Goal: Task Accomplishment & Management: Manage account settings

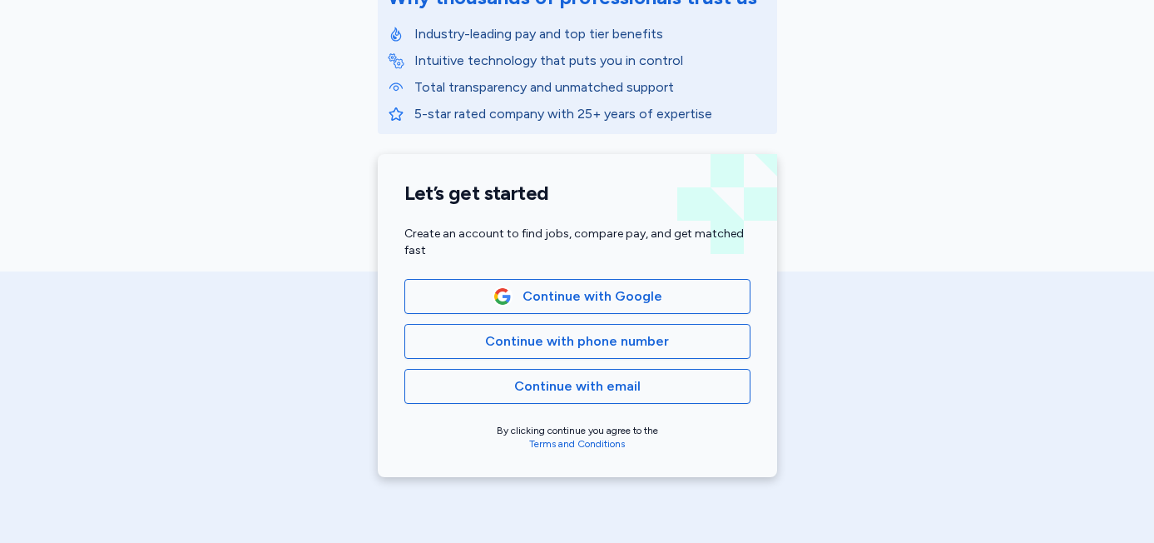
scroll to position [284, 0]
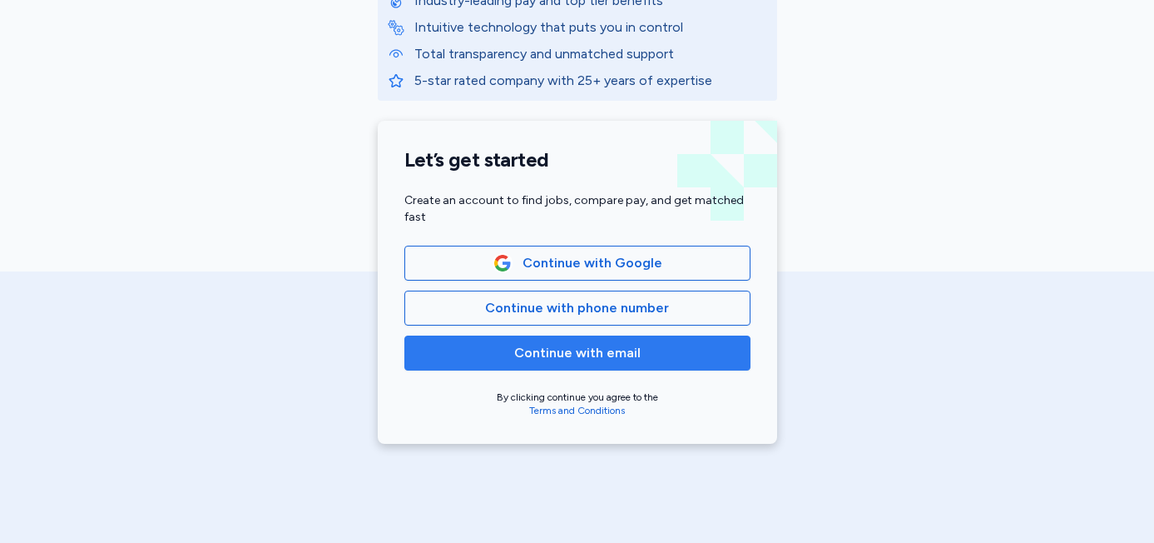
click at [534, 357] on span "Continue with email" at bounding box center [577, 353] width 126 height 20
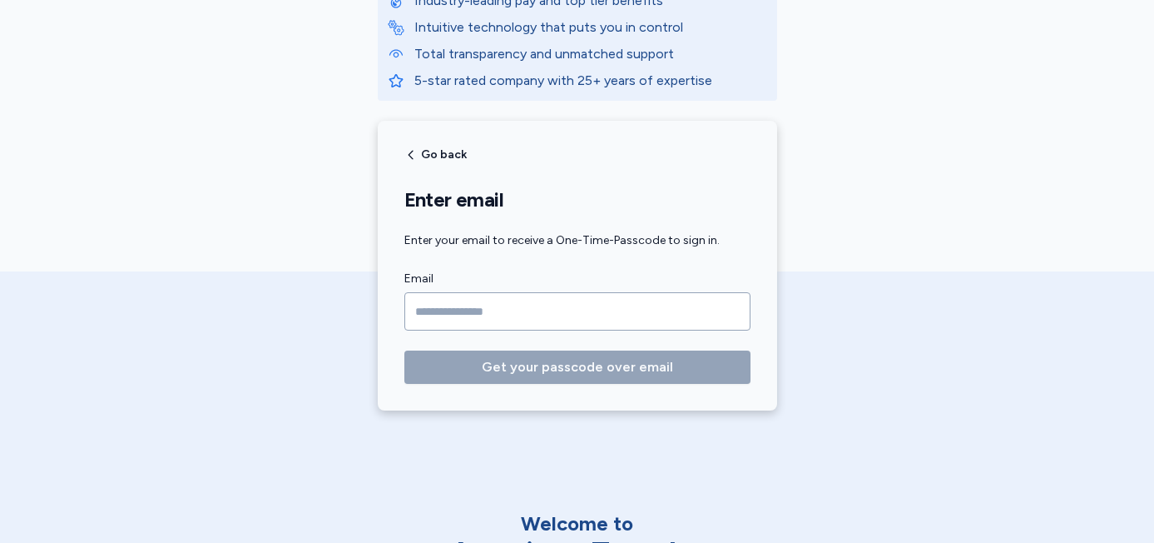
click at [543, 318] on input "Email" at bounding box center [577, 311] width 346 height 38
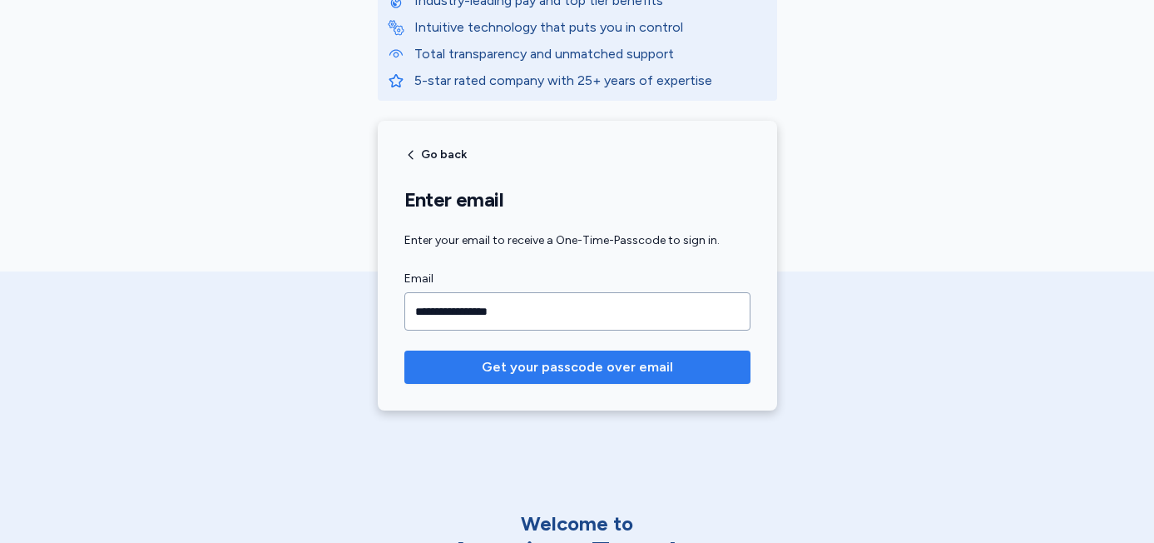
type input "**********"
click at [617, 362] on span "Get your passcode over email" at bounding box center [577, 367] width 191 height 20
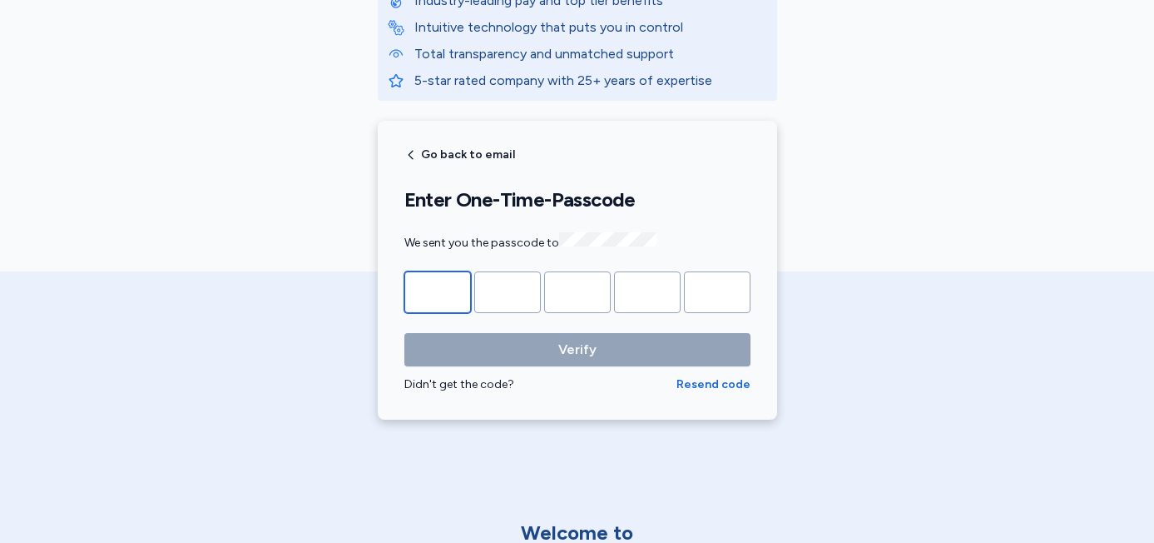
click at [427, 295] on input "Please enter OTP character 1" at bounding box center [437, 292] width 67 height 42
paste input "*"
type input "*"
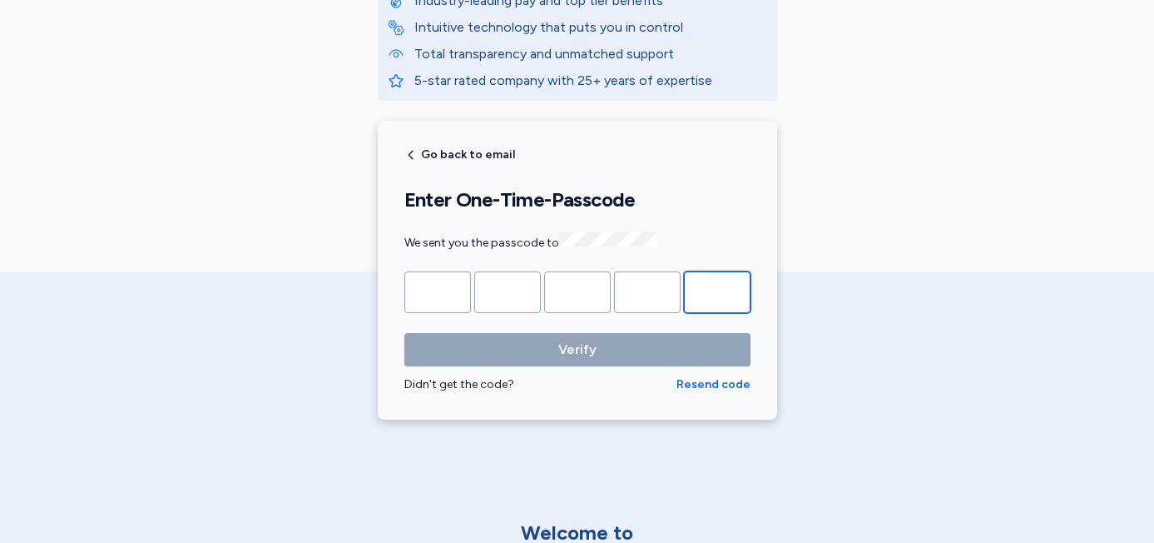
type input "*"
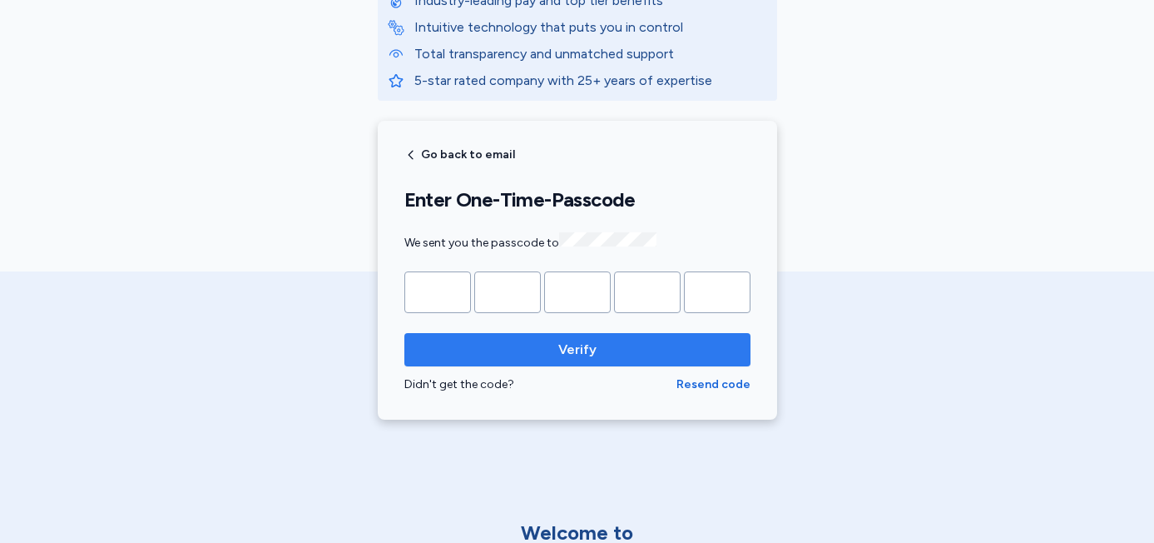
click at [545, 341] on span "Verify" at bounding box center [578, 350] width 320 height 20
